Goal: Information Seeking & Learning: Learn about a topic

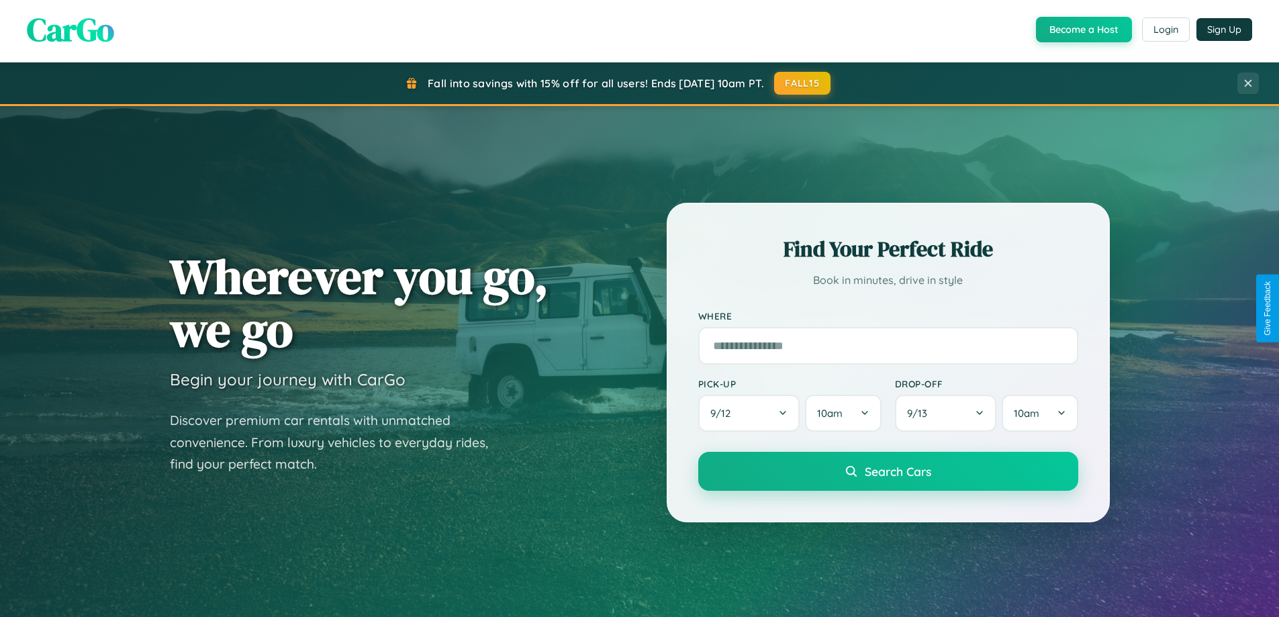
scroll to position [2583, 0]
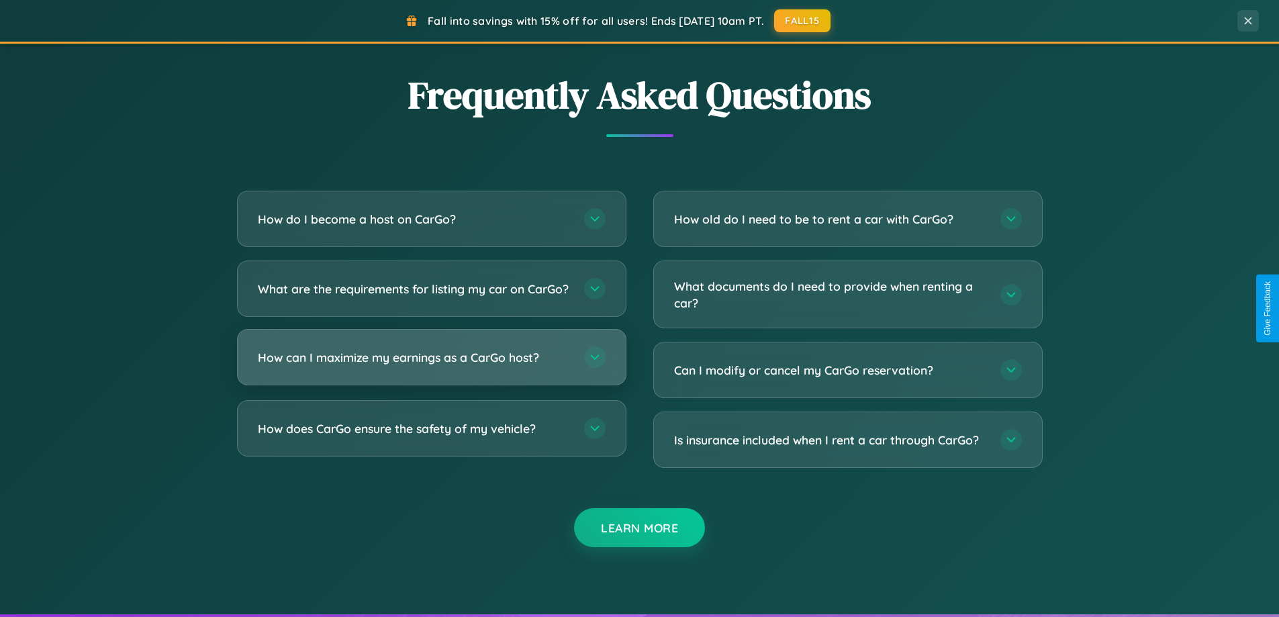
click at [431, 366] on h3 "How can I maximize my earnings as a CarGo host?" at bounding box center [414, 357] width 313 height 17
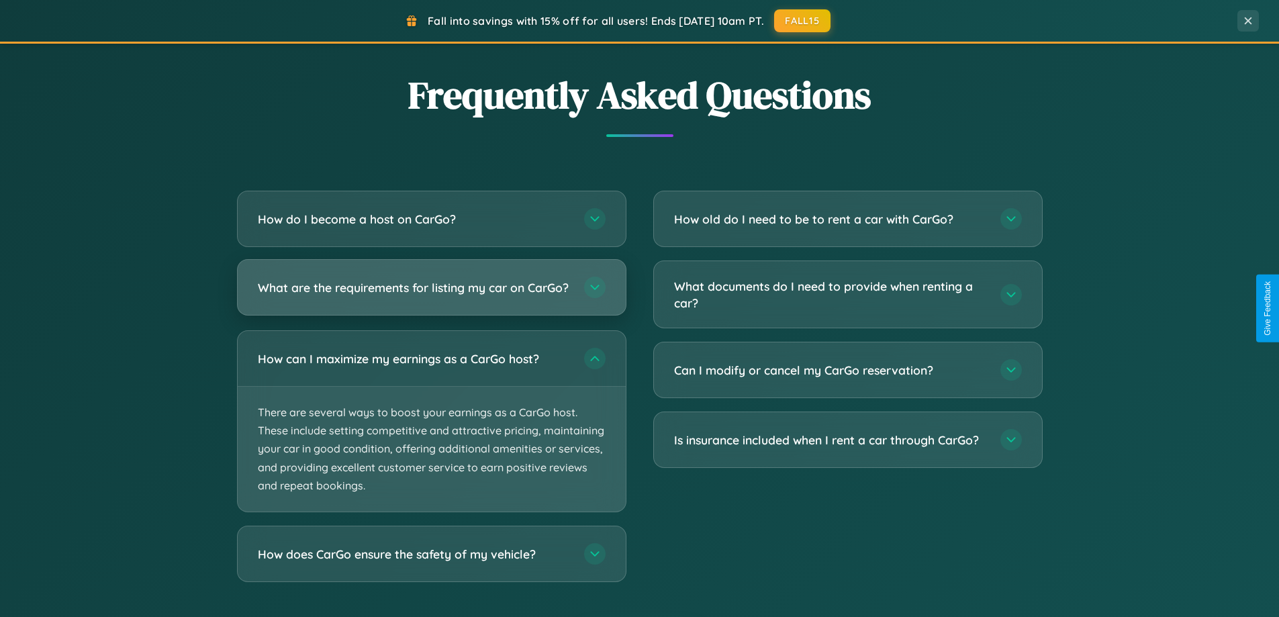
click at [431, 294] on h3 "What are the requirements for listing my car on CarGo?" at bounding box center [414, 287] width 313 height 17
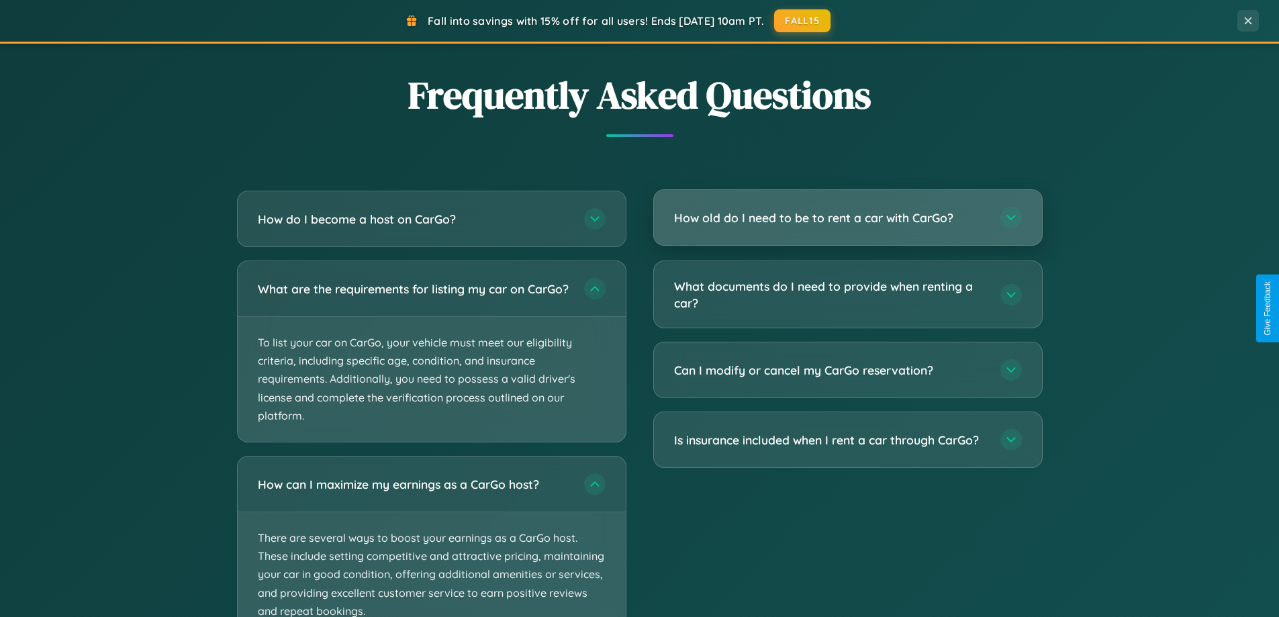
click at [847, 218] on h3 "How old do I need to be to rent a car with CarGo?" at bounding box center [830, 217] width 313 height 17
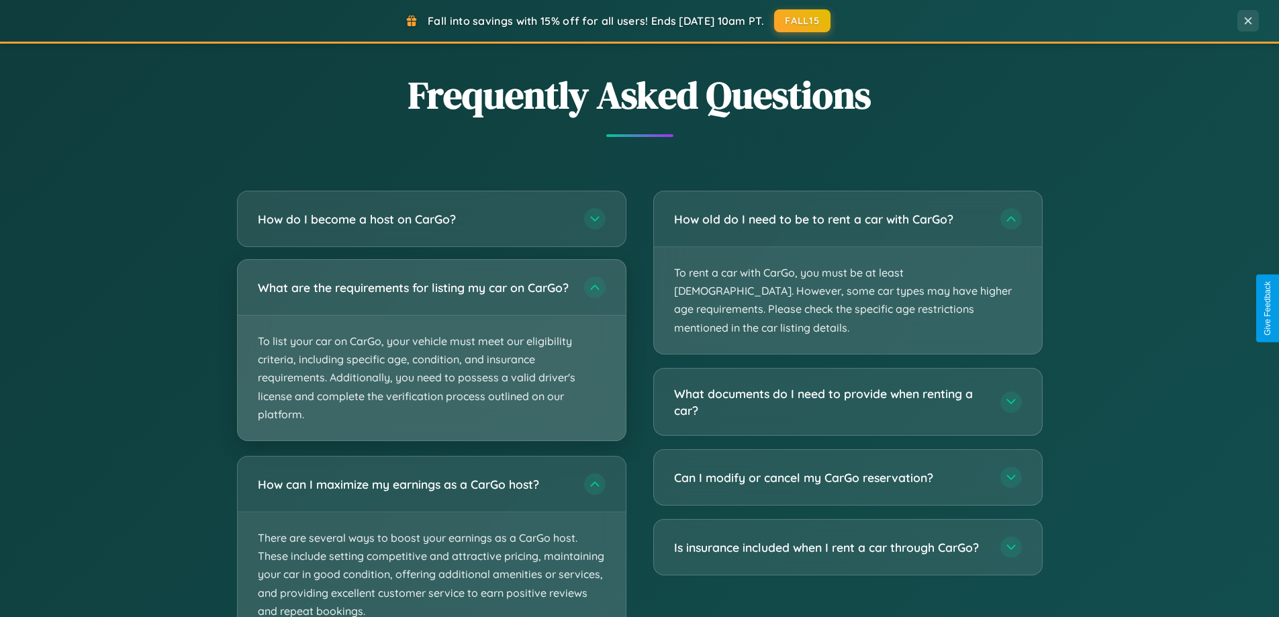
click at [431, 357] on p "To list your car on CarGo, your vehicle must meet our eligibility criteria, inc…" at bounding box center [432, 377] width 388 height 125
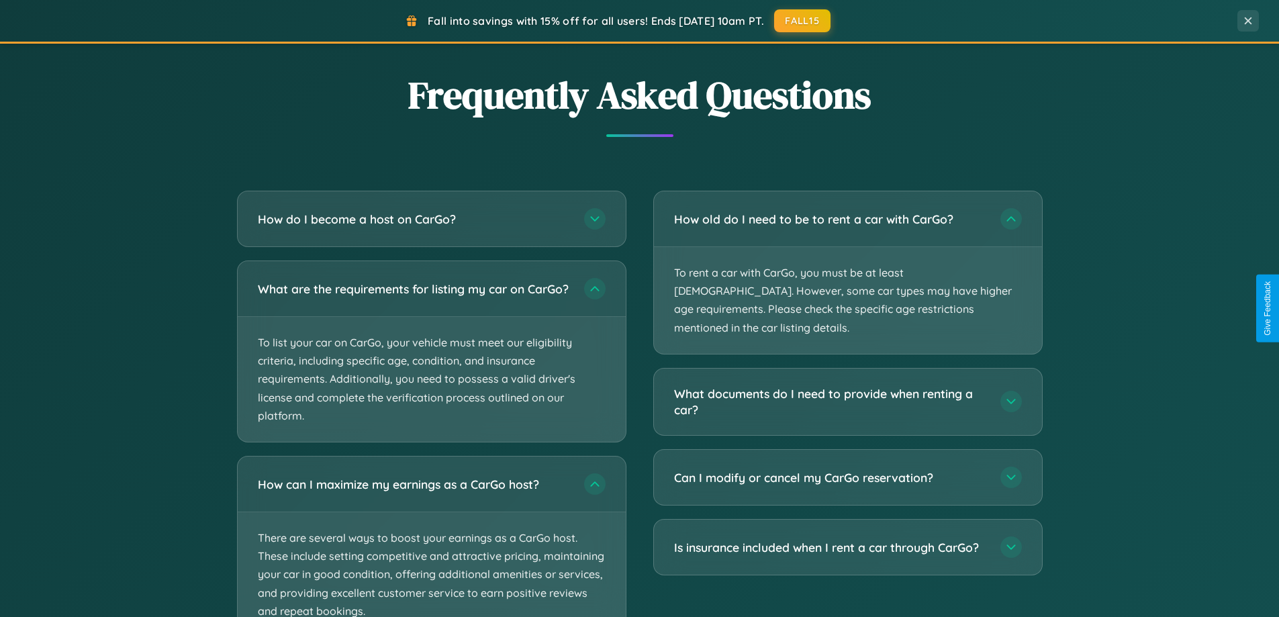
scroll to position [2685, 0]
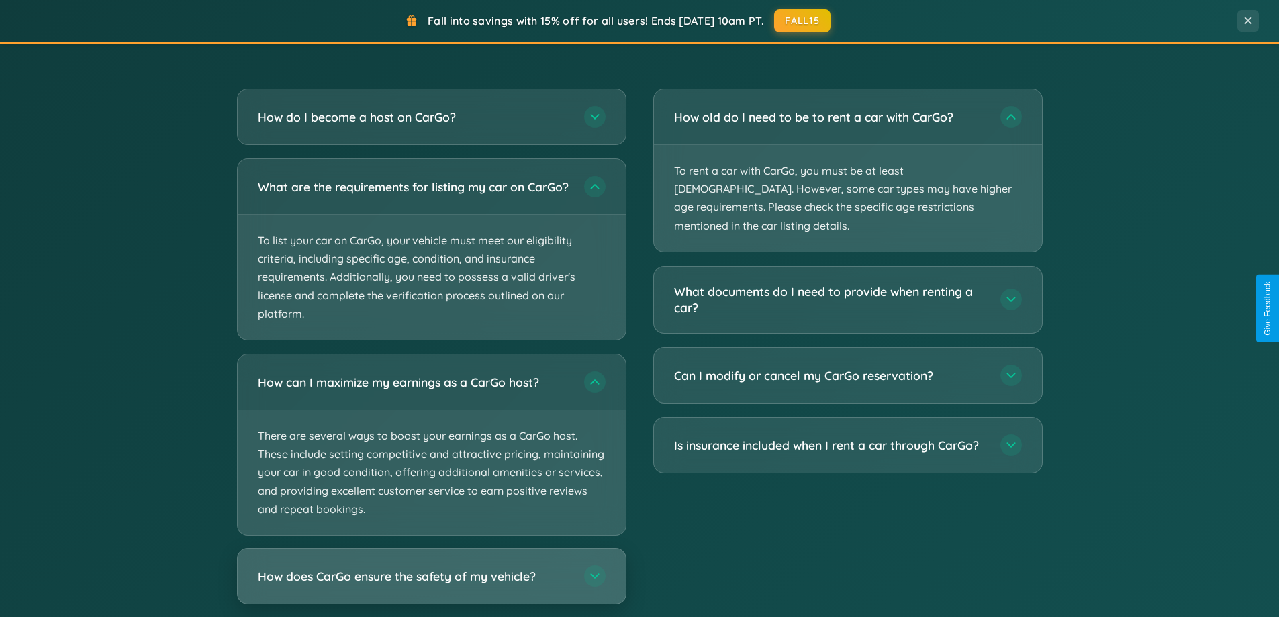
click at [431, 585] on h3 "How does CarGo ensure the safety of my vehicle?" at bounding box center [414, 576] width 313 height 17
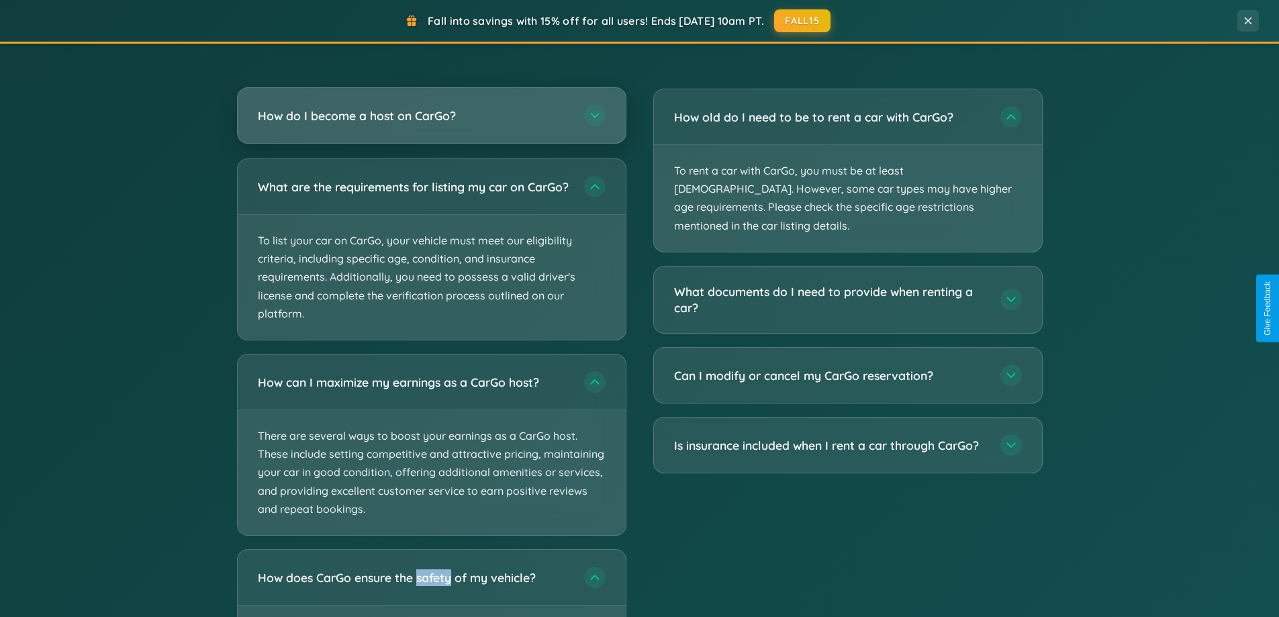
click at [431, 115] on h3 "How do I become a host on CarGo?" at bounding box center [414, 115] width 313 height 17
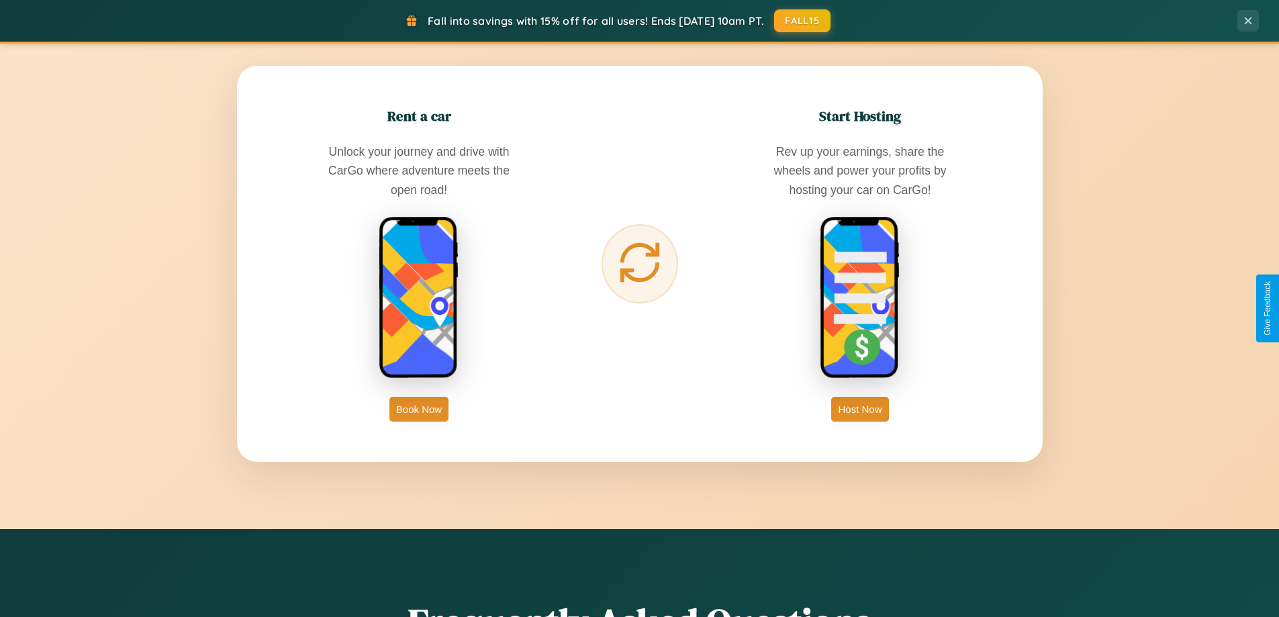
scroll to position [0, 0]
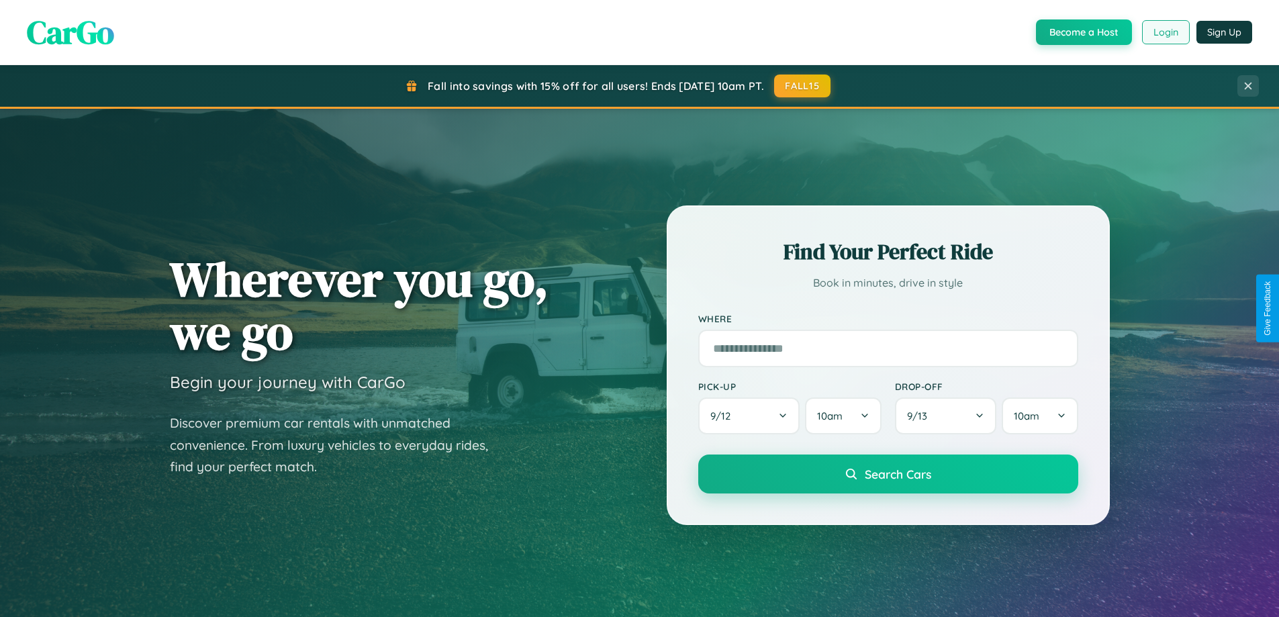
click at [1164, 32] on button "Login" at bounding box center [1166, 32] width 48 height 24
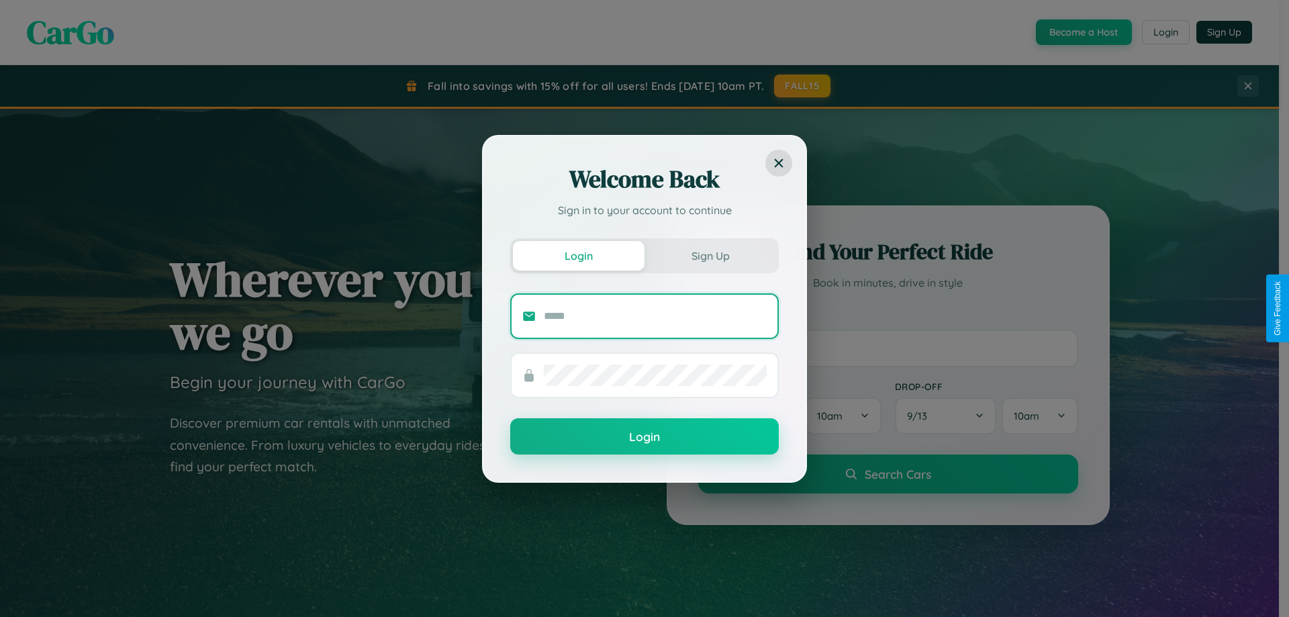
click at [655, 315] on input "text" at bounding box center [655, 315] width 223 height 21
type input "**********"
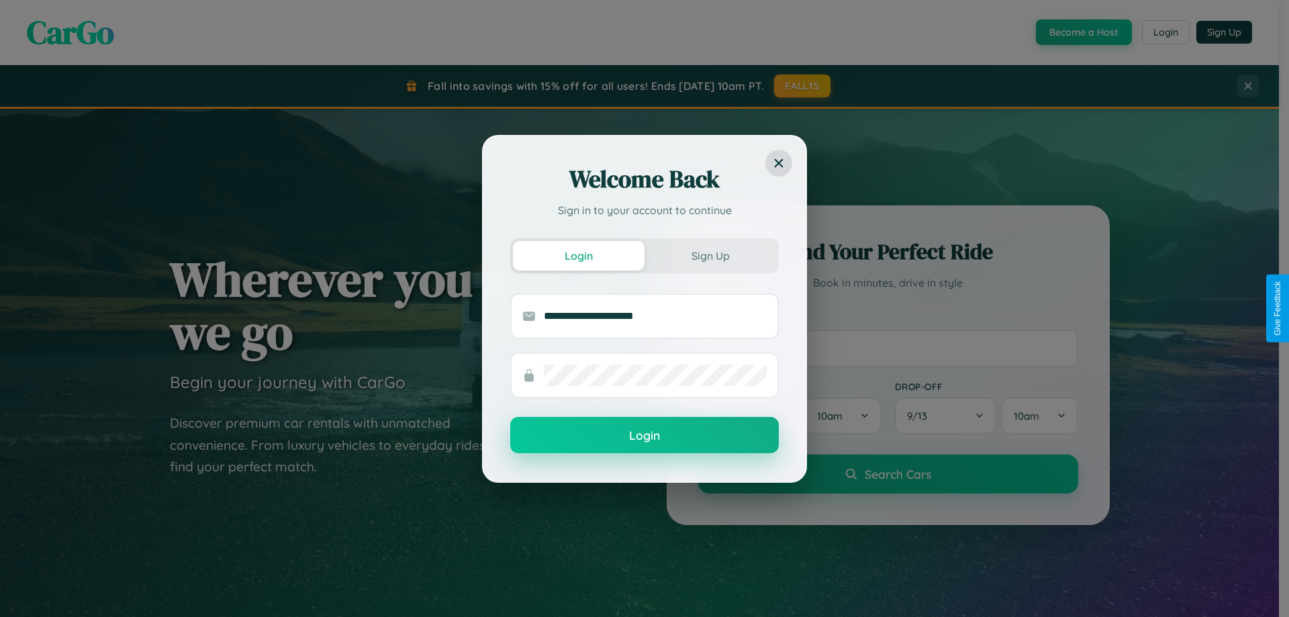
click at [644, 435] on button "Login" at bounding box center [644, 435] width 268 height 36
